Goal: Transaction & Acquisition: Purchase product/service

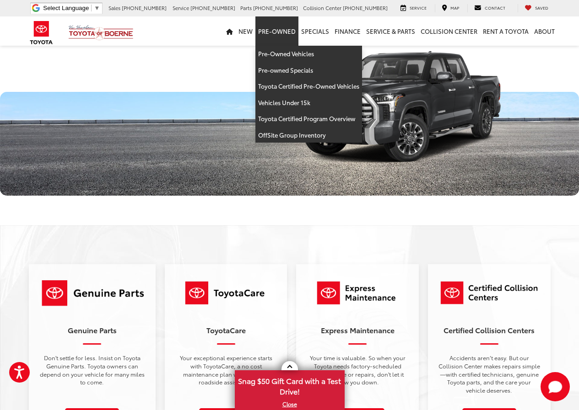
scroll to position [1053, 0]
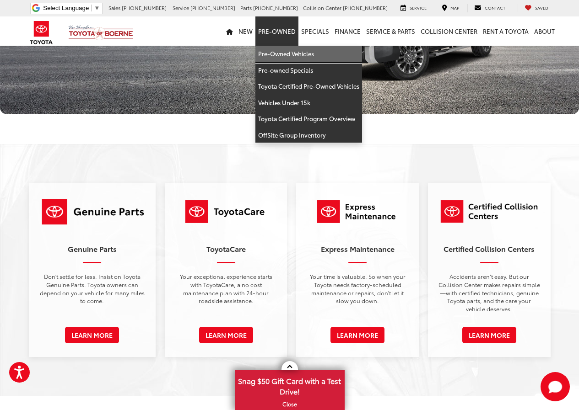
click at [278, 56] on link "Pre-Owned Vehicles" at bounding box center [308, 54] width 107 height 16
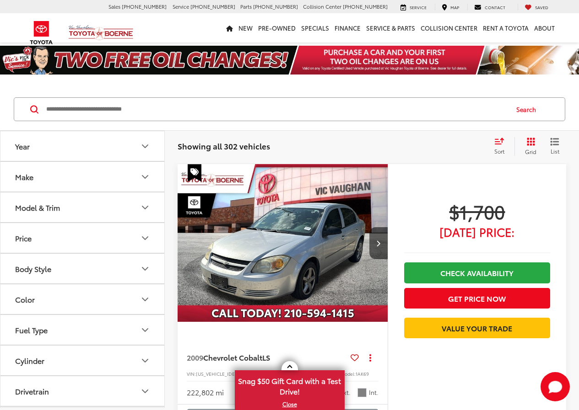
click at [89, 265] on button "Body Style" at bounding box center [82, 269] width 165 height 30
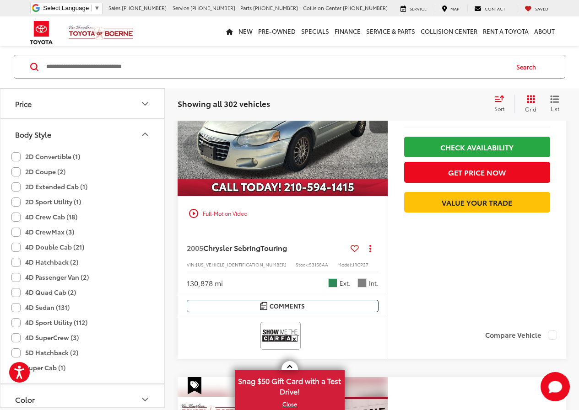
scroll to position [92, 0]
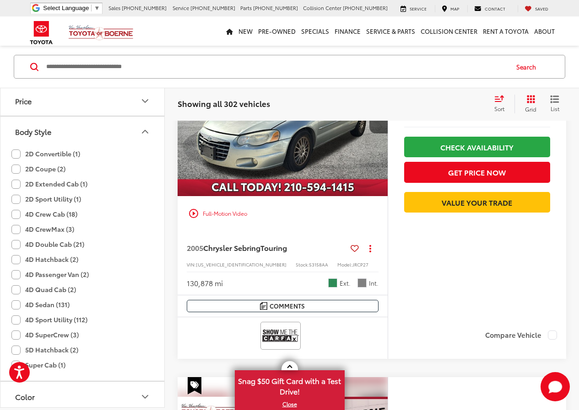
click at [17, 319] on label "4D Sport Utility (112)" at bounding box center [49, 320] width 76 height 15
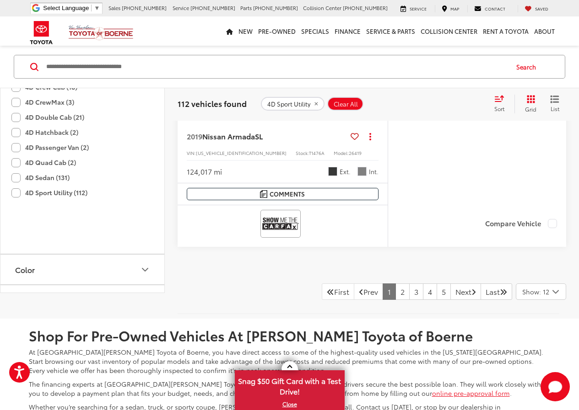
scroll to position [310, 0]
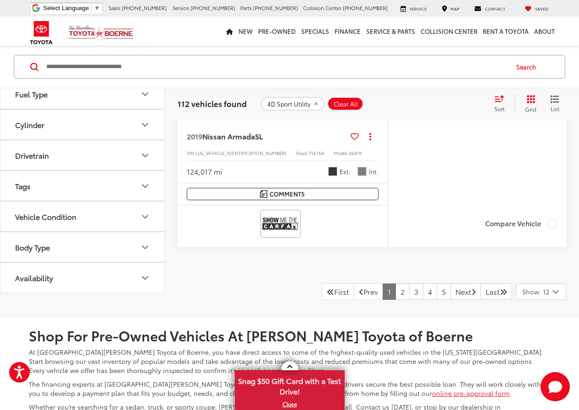
drag, startPoint x: 97, startPoint y: 202, endPoint x: 107, endPoint y: 203, distance: 10.1
click at [97, 202] on button "Vehicle Condition" at bounding box center [82, 217] width 165 height 30
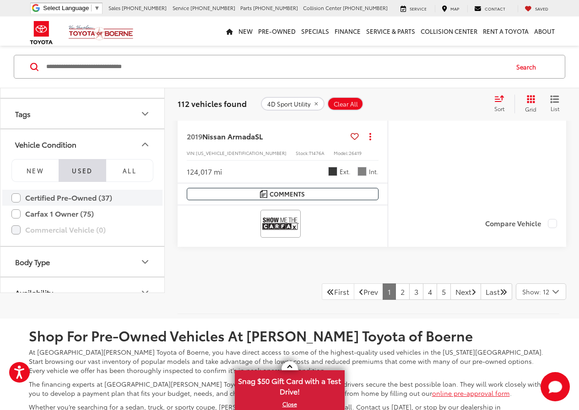
scroll to position [397, 0]
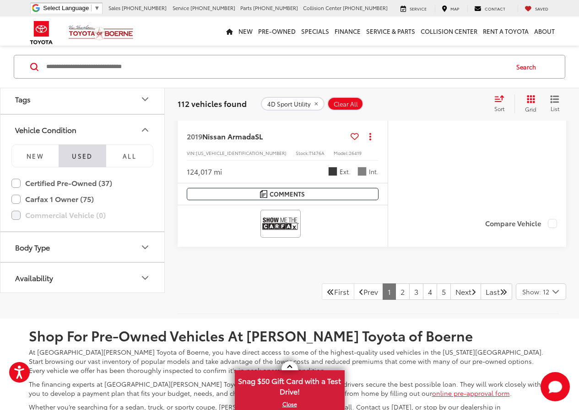
click at [93, 233] on button "Body Type" at bounding box center [82, 247] width 165 height 30
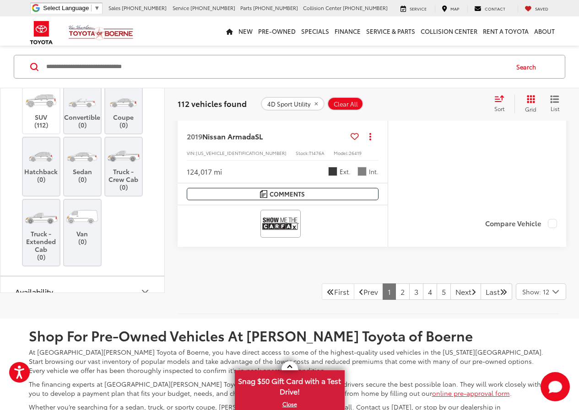
scroll to position [580, 0]
click at [40, 103] on label "SUV (112)" at bounding box center [41, 106] width 37 height 41
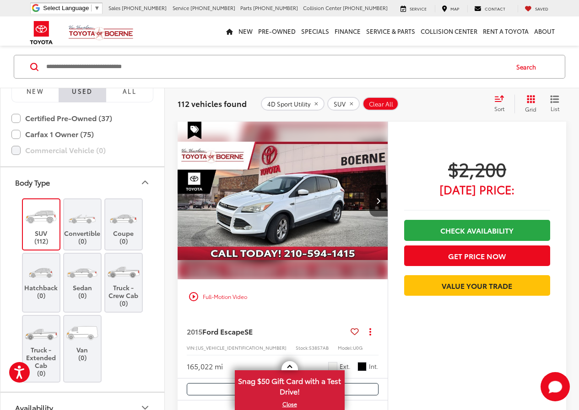
scroll to position [306, 0]
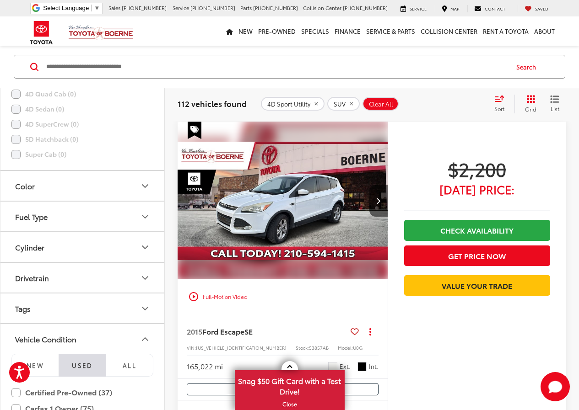
click at [498, 108] on span "Sort" at bounding box center [499, 109] width 10 height 8
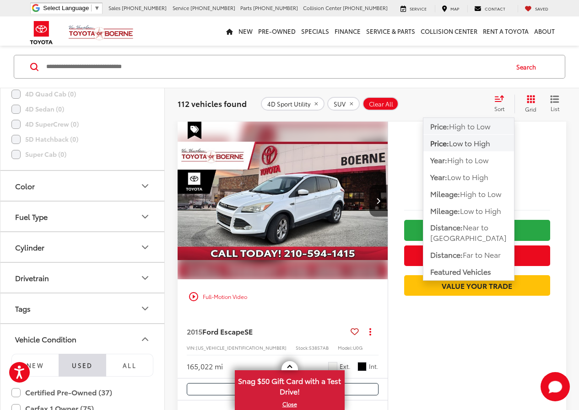
click at [464, 126] on span "High to Low" at bounding box center [469, 126] width 41 height 11
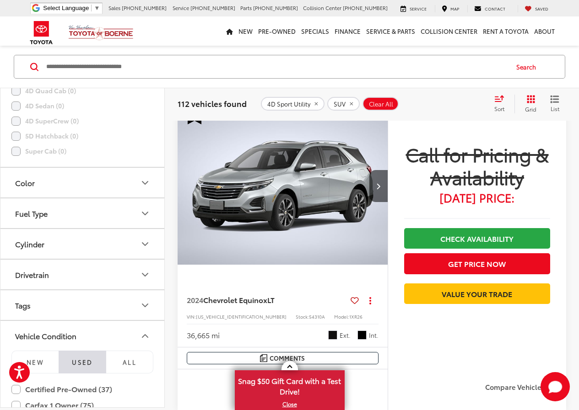
scroll to position [3887, 0]
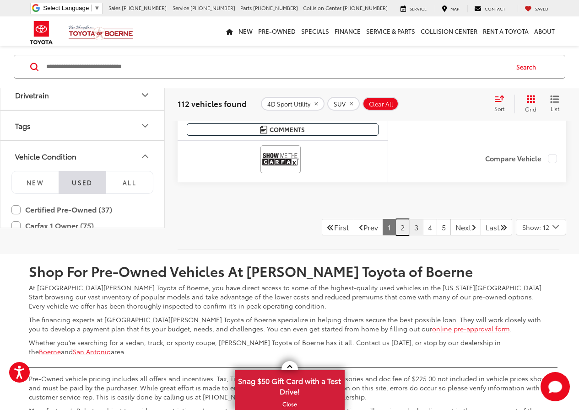
drag, startPoint x: 391, startPoint y: 227, endPoint x: 402, endPoint y: 225, distance: 11.1
click at [395, 227] on link "2" at bounding box center [402, 227] width 14 height 16
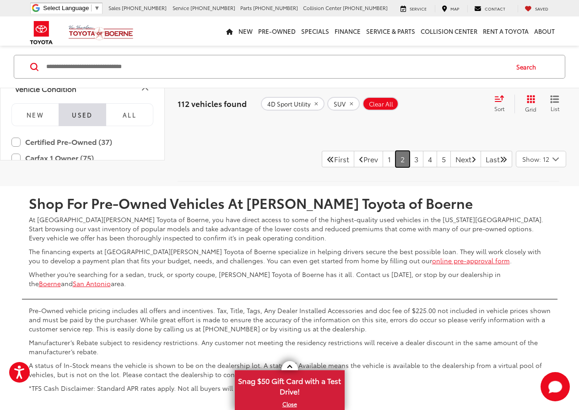
scroll to position [3795, 0]
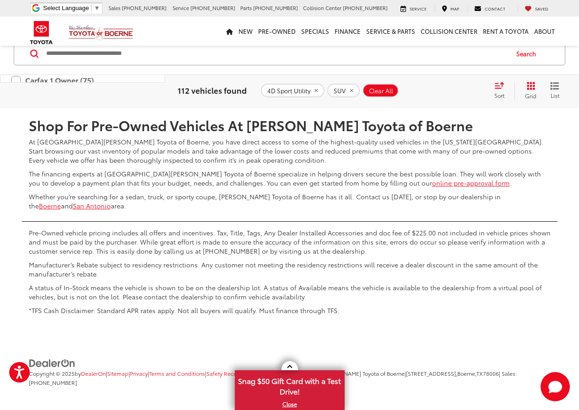
click at [409, 90] on link "3" at bounding box center [416, 81] width 14 height 16
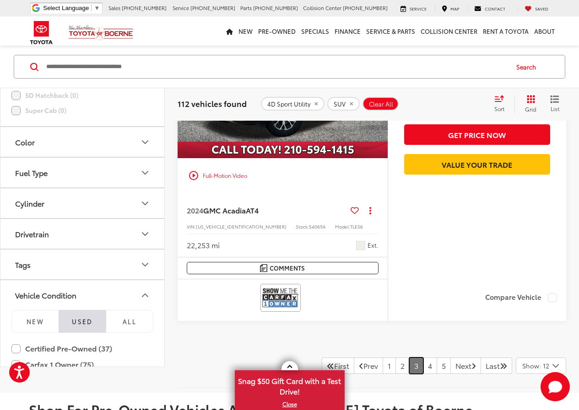
scroll to position [3978, 0]
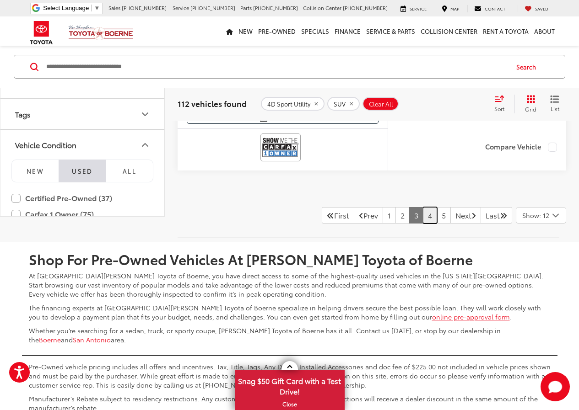
click at [423, 221] on link "4" at bounding box center [430, 215] width 14 height 16
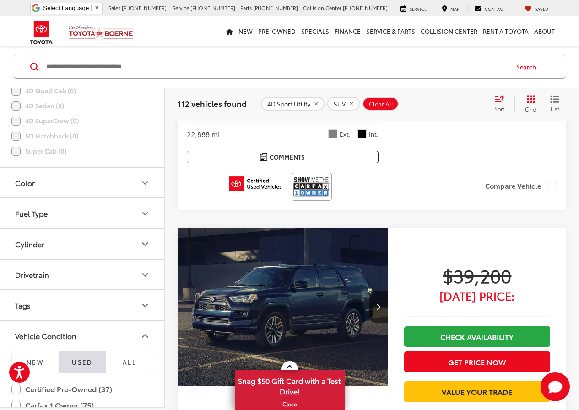
scroll to position [3841, 0]
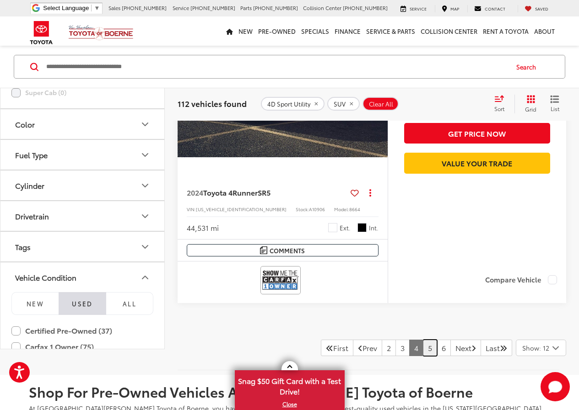
click at [423, 354] on link "5" at bounding box center [430, 348] width 14 height 16
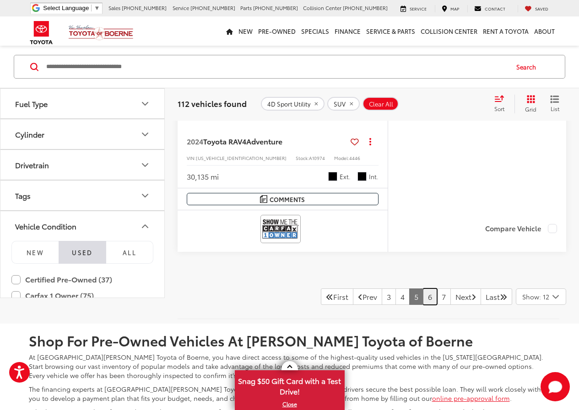
scroll to position [3978, 0]
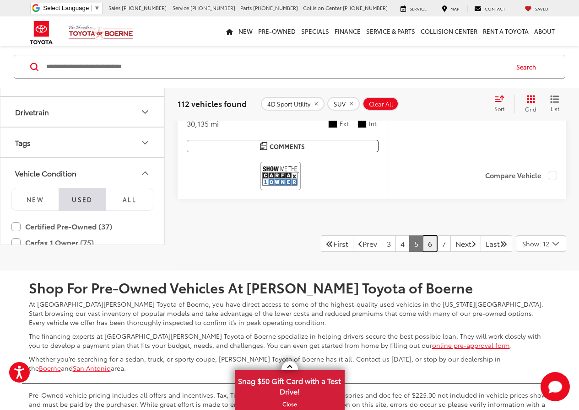
click at [423, 243] on link "6" at bounding box center [430, 244] width 14 height 16
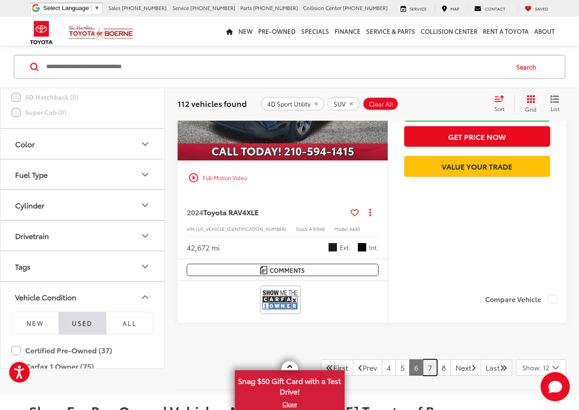
scroll to position [4070, 0]
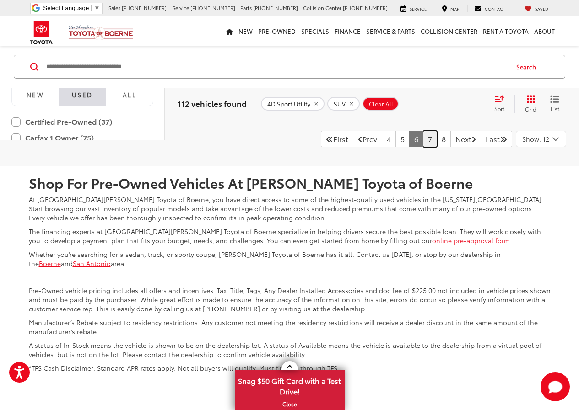
click at [423, 137] on link "7" at bounding box center [430, 139] width 14 height 16
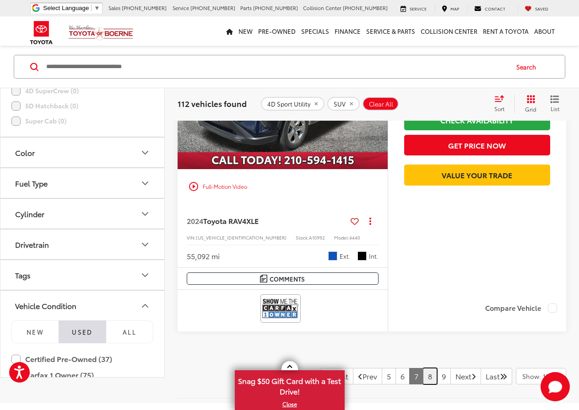
scroll to position [3978, 0]
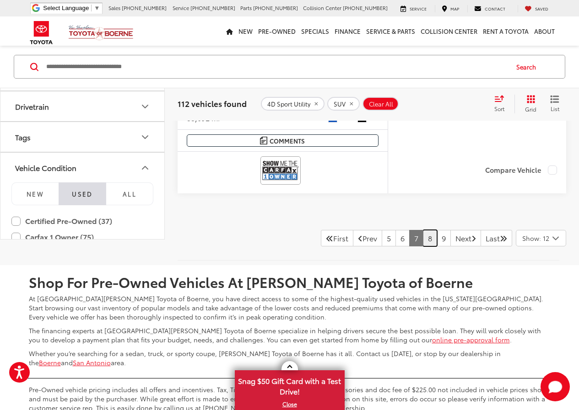
click at [423, 232] on link "8" at bounding box center [430, 238] width 14 height 16
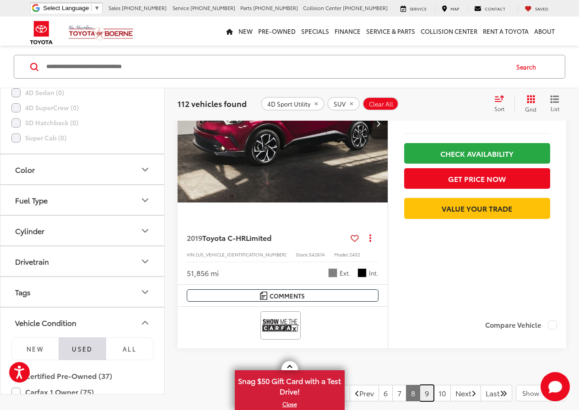
scroll to position [4024, 0]
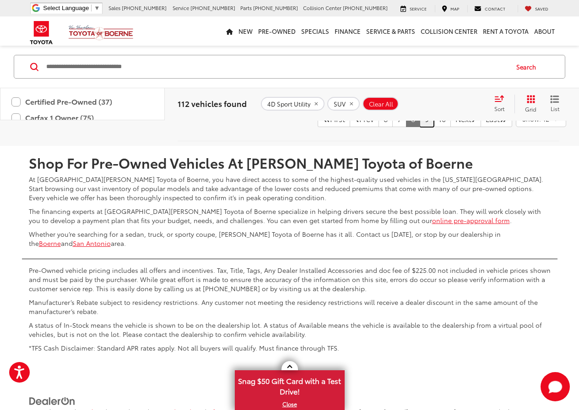
click at [420, 125] on link "9" at bounding box center [427, 119] width 14 height 16
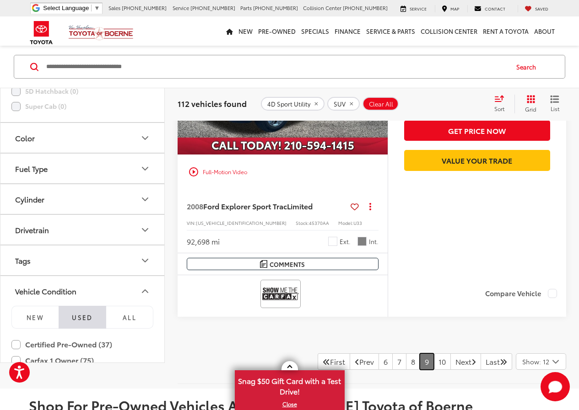
scroll to position [3841, 0]
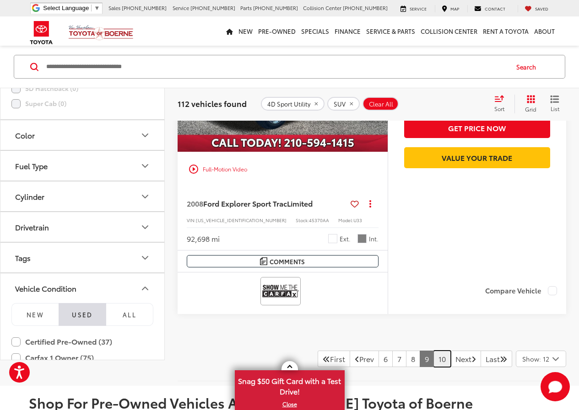
click at [433, 356] on link "10" at bounding box center [441, 359] width 17 height 16
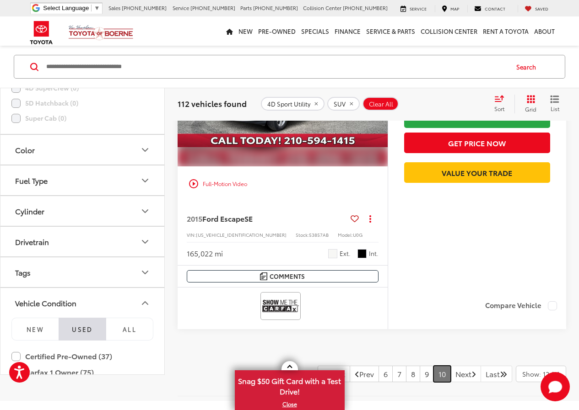
scroll to position [1278, 0]
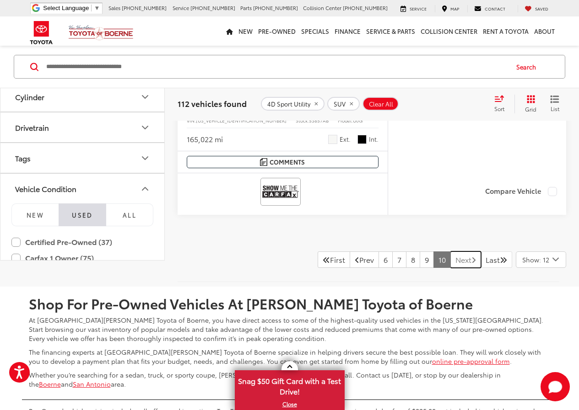
click at [450, 255] on link "Next" at bounding box center [465, 260] width 31 height 16
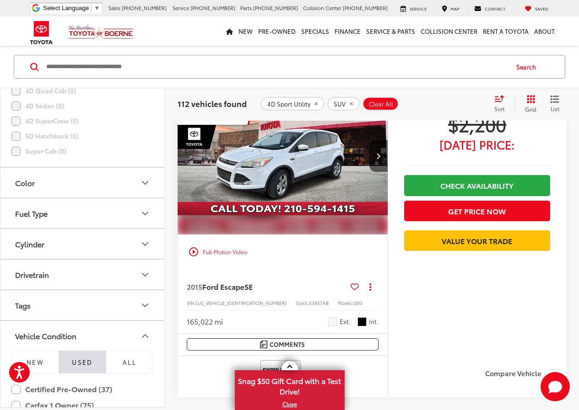
scroll to position [1095, 0]
